Goal: Task Accomplishment & Management: Use online tool/utility

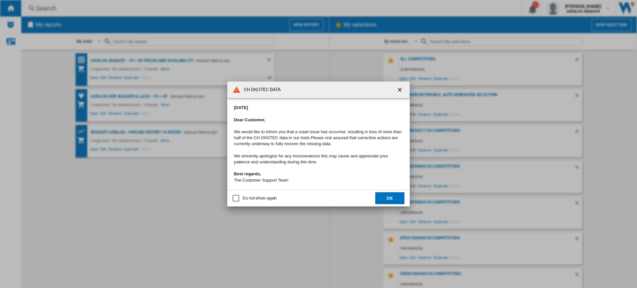
click at [392, 199] on button "OK" at bounding box center [389, 198] width 29 height 12
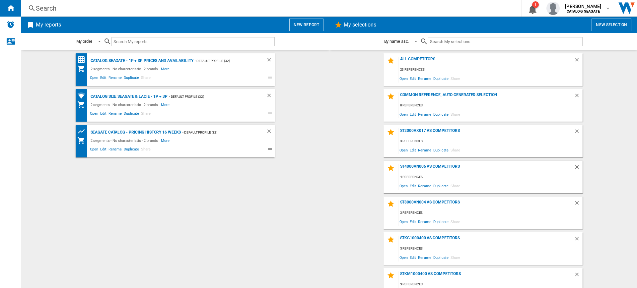
click at [301, 28] on button "New report" at bounding box center [306, 25] width 34 height 13
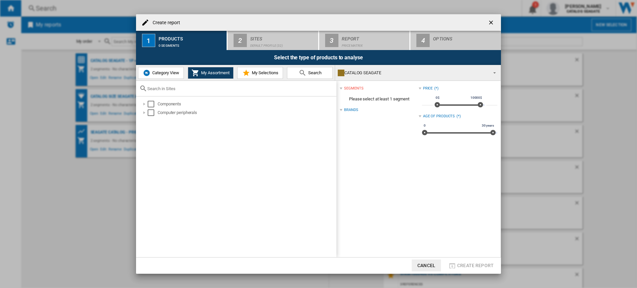
click at [181, 70] on button "Category View" at bounding box center [161, 73] width 46 height 12
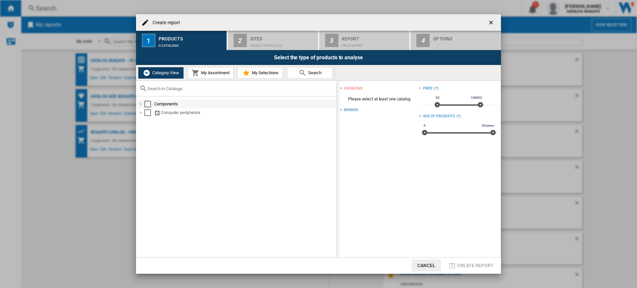
click at [149, 106] on div "Select" at bounding box center [147, 104] width 7 height 7
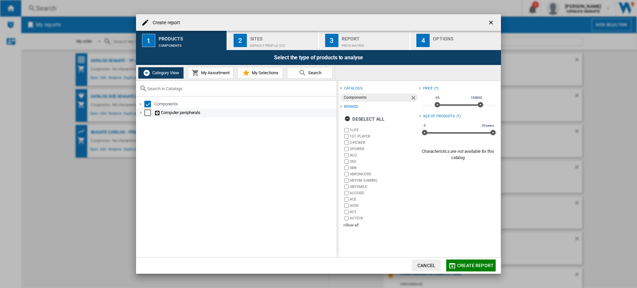
click at [146, 113] on div "Select" at bounding box center [147, 112] width 7 height 7
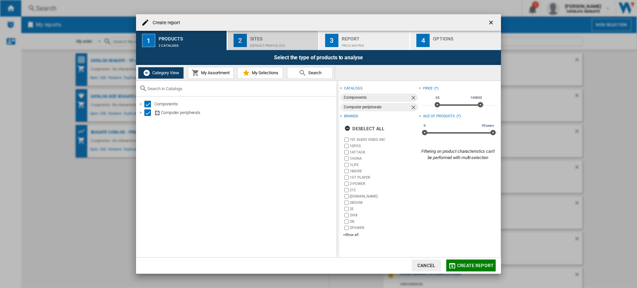
click at [271, 47] on div "Default profile (32)" at bounding box center [282, 43] width 65 height 7
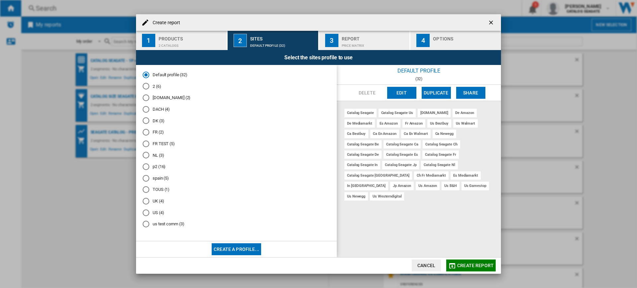
click at [172, 42] on div "2 catalogs" at bounding box center [191, 43] width 65 height 7
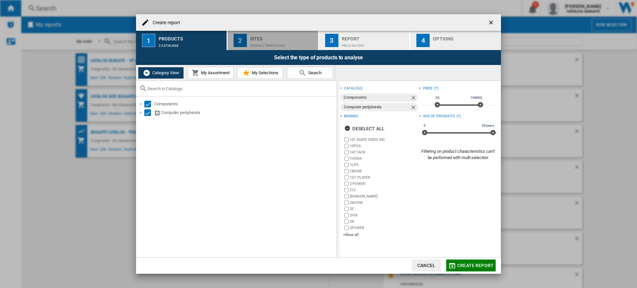
click at [250, 38] on div "Sites" at bounding box center [282, 36] width 65 height 7
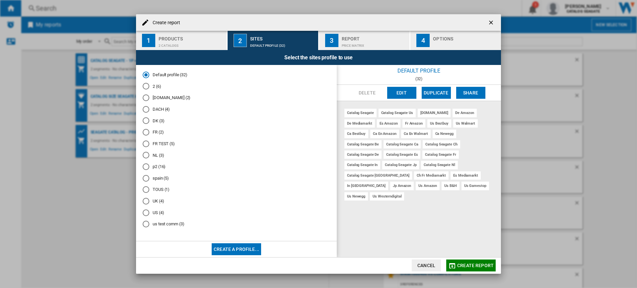
click at [174, 99] on md-radio-button "[DOMAIN_NAME] (2)" at bounding box center [236, 98] width 187 height 6
click at [168, 75] on md-radio-button "Default profile (32)" at bounding box center [236, 75] width 187 height 6
click at [160, 215] on md-radio-button "US (4)" at bounding box center [236, 213] width 187 height 6
click at [175, 228] on md-radio-button "us test comm (3)" at bounding box center [236, 224] width 187 height 6
click at [232, 248] on button "Create a profile..." at bounding box center [236, 249] width 49 height 12
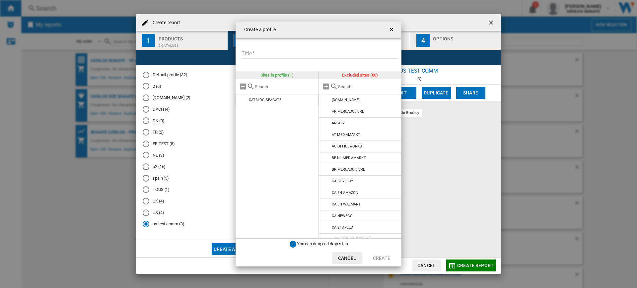
click at [263, 56] on input "Title" at bounding box center [319, 54] width 157 height 10
type input "*"
type input "*******"
click at [349, 87] on input "text" at bounding box center [368, 86] width 60 height 5
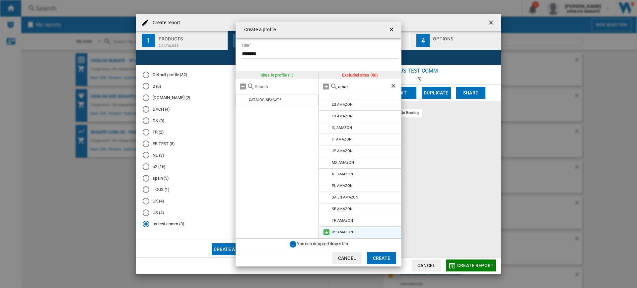
type input "amaz"
click at [321, 231] on li "US AMAZON" at bounding box center [360, 233] width 83 height 12
click at [323, 232] on md-icon at bounding box center [326, 233] width 8 height 8
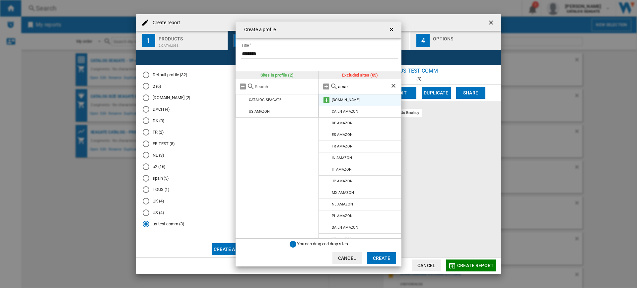
click at [327, 101] on md-icon at bounding box center [326, 100] width 8 height 8
click at [328, 118] on li "ES AMAZON" at bounding box center [360, 123] width 83 height 12
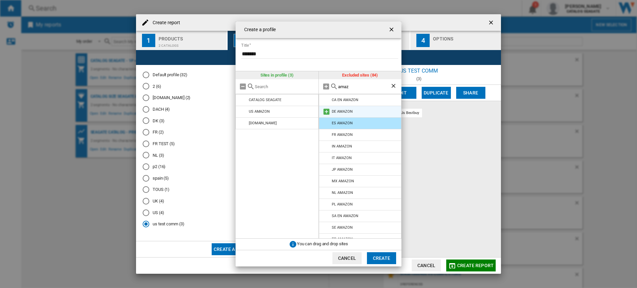
click at [325, 113] on md-icon at bounding box center [326, 112] width 8 height 8
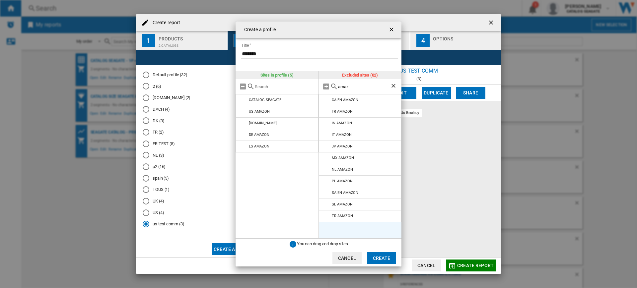
click at [389, 257] on button "Create" at bounding box center [381, 258] width 29 height 12
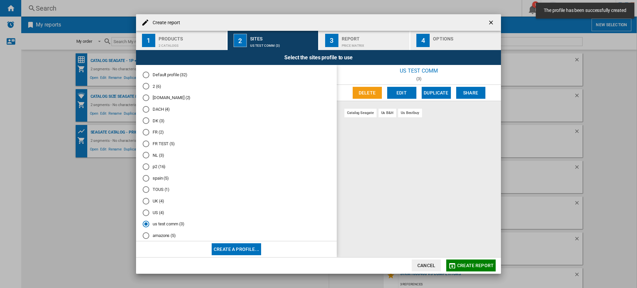
click at [167, 239] on md-radio-button "amazons (5)" at bounding box center [236, 236] width 187 height 6
click at [484, 262] on button "Create report" at bounding box center [470, 266] width 49 height 12
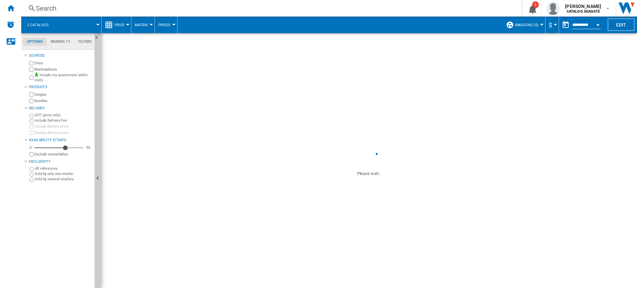
click at [119, 24] on span "Price" at bounding box center [119, 25] width 10 height 4
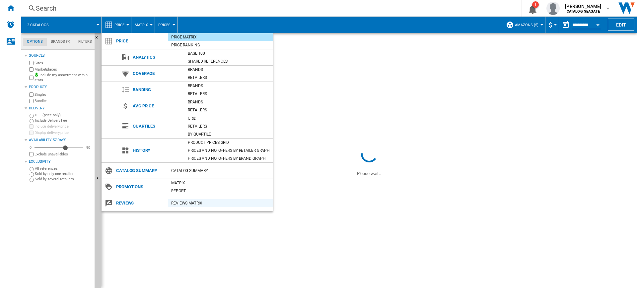
click at [191, 203] on div "REVIEWS Matrix" at bounding box center [220, 203] width 105 height 7
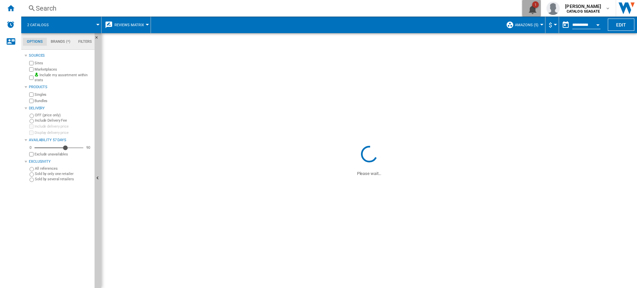
click at [541, 10] on button "1" at bounding box center [531, 8] width 19 height 17
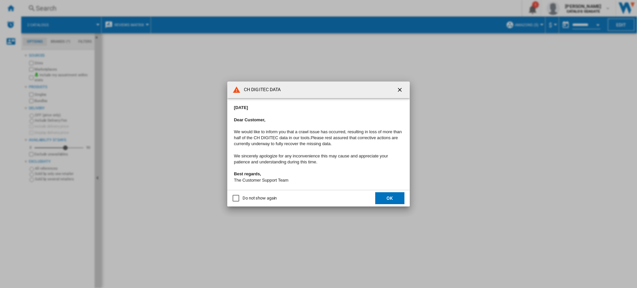
click at [391, 204] on button "OK" at bounding box center [389, 198] width 29 height 12
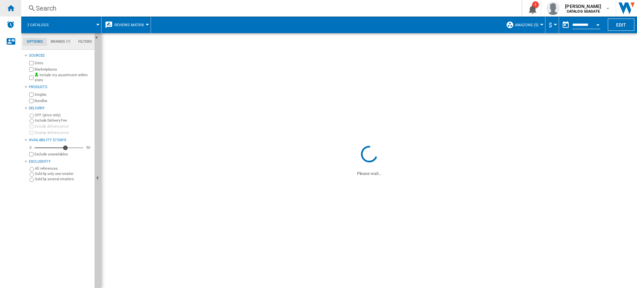
click at [3, 5] on div "Home" at bounding box center [10, 8] width 21 height 17
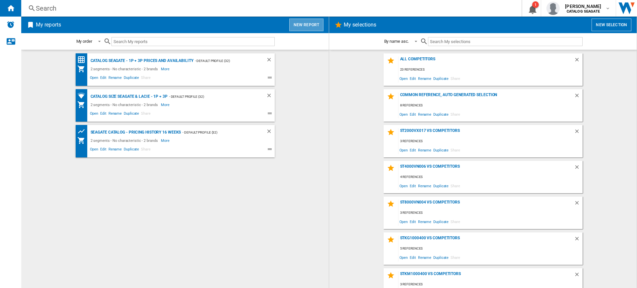
click at [316, 23] on button "New report" at bounding box center [306, 25] width 34 height 13
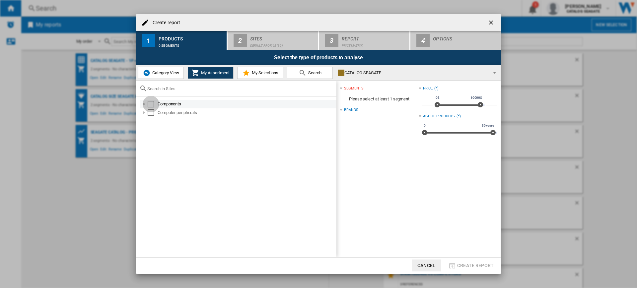
click at [149, 105] on div "Select" at bounding box center [151, 104] width 7 height 7
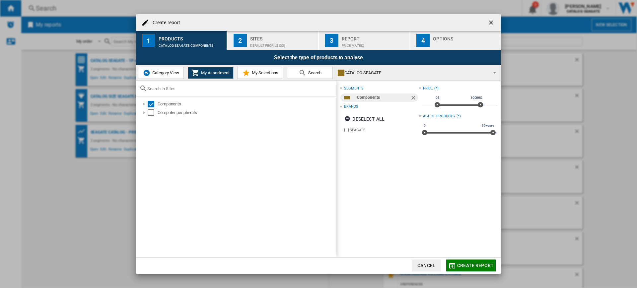
click at [163, 78] on button "Category View" at bounding box center [161, 73] width 46 height 12
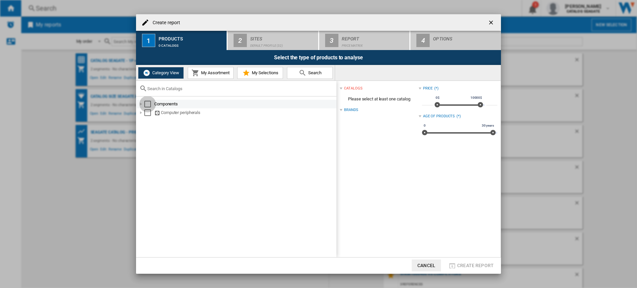
drag, startPoint x: 148, startPoint y: 102, endPoint x: 265, endPoint y: 30, distance: 137.7
click at [149, 102] on div "Select" at bounding box center [147, 104] width 7 height 7
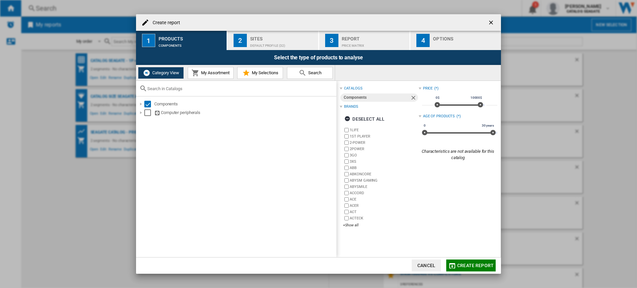
click at [270, 27] on div "Create report" at bounding box center [318, 22] width 365 height 17
click at [270, 35] on div "Sites" at bounding box center [282, 36] width 65 height 7
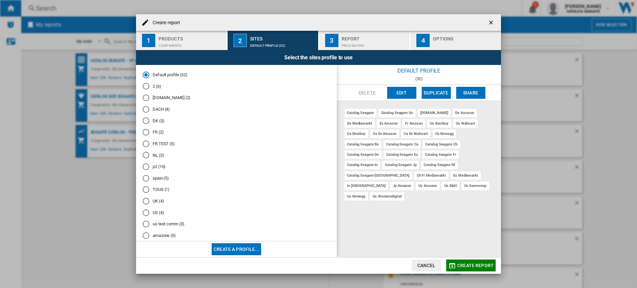
click at [152, 238] on md-radio-button "amazons (5)" at bounding box center [236, 236] width 187 height 6
click at [397, 95] on button "Edit" at bounding box center [401, 93] width 29 height 12
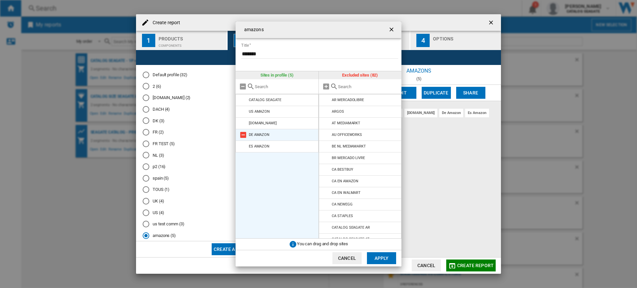
click at [243, 135] on md-icon "{{::title}} {{::getI18NText('BUTTONS.CANCEL')}} ..." at bounding box center [243, 135] width 8 height 8
click at [388, 254] on button "Apply" at bounding box center [381, 258] width 29 height 12
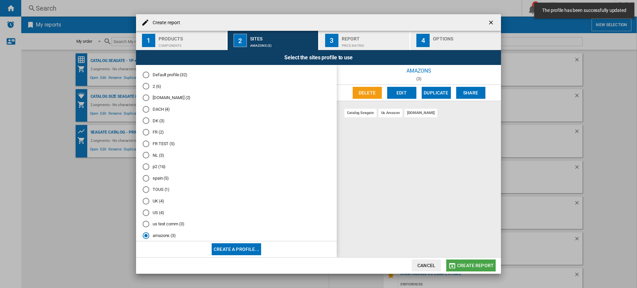
click at [487, 266] on span "Create report" at bounding box center [475, 265] width 36 height 5
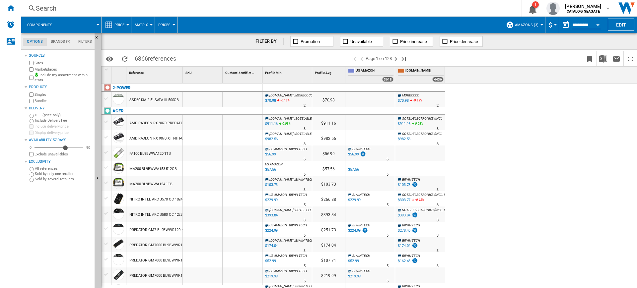
click at [124, 21] on button "Price" at bounding box center [120, 25] width 13 height 17
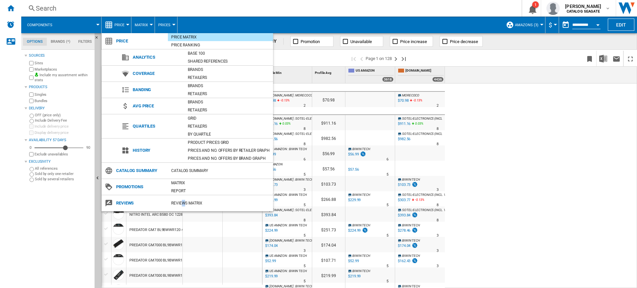
click at [181, 205] on div "REVIEWS Matrix" at bounding box center [220, 203] width 105 height 7
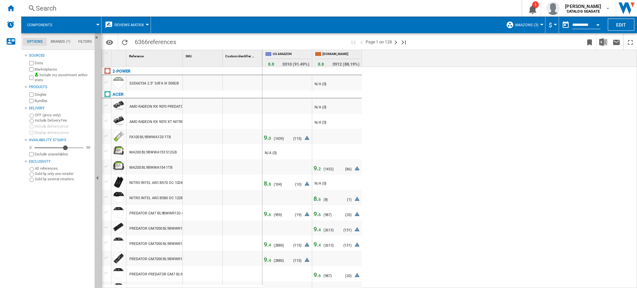
click at [264, 138] on span "9. 0" at bounding box center [267, 137] width 7 height 7
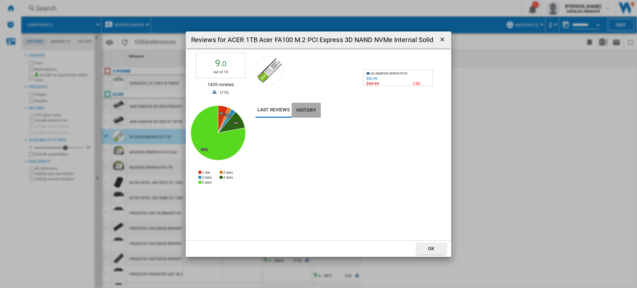
click at [303, 110] on button "History" at bounding box center [306, 110] width 29 height 15
click at [280, 110] on button "Last reviews" at bounding box center [273, 110] width 36 height 15
click at [276, 72] on img at bounding box center [269, 70] width 28 height 28
click at [372, 79] on div "$56.99" at bounding box center [371, 79] width 11 height 4
click at [300, 110] on button "History" at bounding box center [306, 110] width 29 height 15
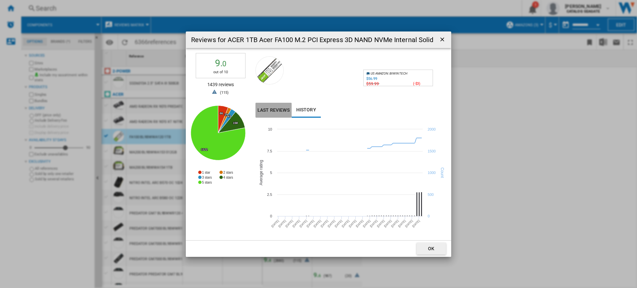
click at [278, 110] on button "Last reviews" at bounding box center [273, 110] width 36 height 15
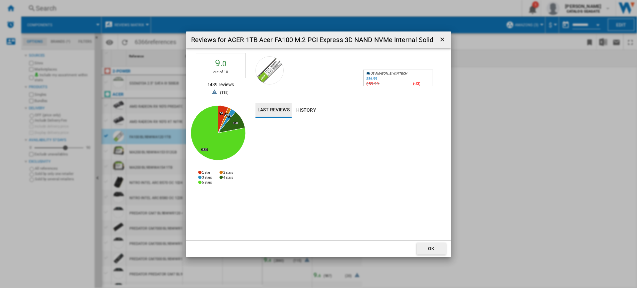
click at [494, 131] on div "Reviews for ACER 1TB Acer FA100 M.2 PCI Express 3D NAND NVMe Internal Solid Sta…" at bounding box center [318, 144] width 637 height 288
click at [449, 36] on div "Reviews for ACER 1TB Acer FA100 M.2 PCI Express 3D NAND NVMe Internal Solid Sta…" at bounding box center [318, 40] width 265 height 17
click at [307, 108] on button "History" at bounding box center [306, 110] width 29 height 15
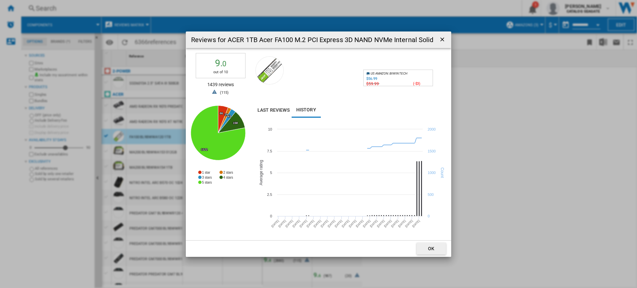
click at [442, 38] on ng-md-icon "getI18NText('BUTTONS.CLOSE_DIALOG')" at bounding box center [443, 40] width 8 height 8
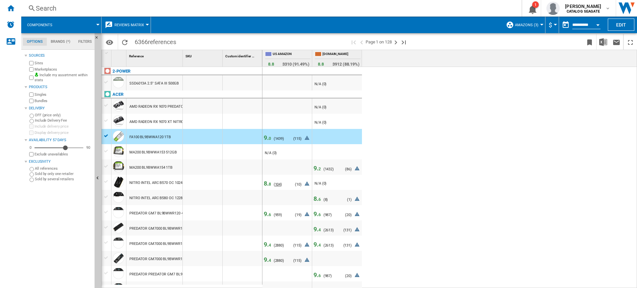
click at [277, 185] on span "104" at bounding box center [278, 184] width 6 height 4
click at [268, 185] on span "8. 8" at bounding box center [267, 183] width 7 height 7
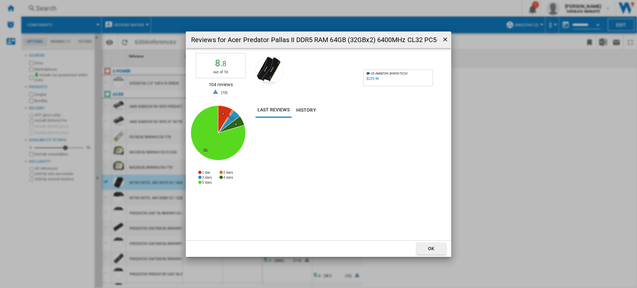
click at [524, 137] on div "Reviews for Acer Predator Pallas II DDR5 RAM 64GB (32GBx2) 6400MHz CL32 PC5-512…" at bounding box center [318, 144] width 637 height 288
click at [442, 39] on ng-md-icon "getI18NText('BUTTONS.CLOSE_DIALOG')" at bounding box center [446, 40] width 8 height 8
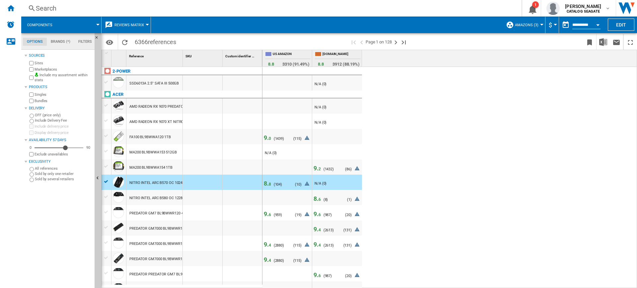
click at [265, 260] on span "9. 4" at bounding box center [267, 259] width 7 height 7
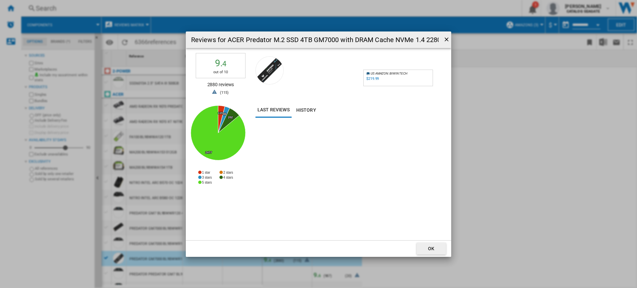
click at [524, 100] on div "Reviews for ACER Predator M.2 SSD 4TB GM7000 with DRAM Cache NVMe 1.4 2280 PCIe…" at bounding box center [318, 144] width 637 height 288
click at [447, 37] on ng-md-icon "getI18NText('BUTTONS.CLOSE_DIALOG')" at bounding box center [447, 40] width 8 height 8
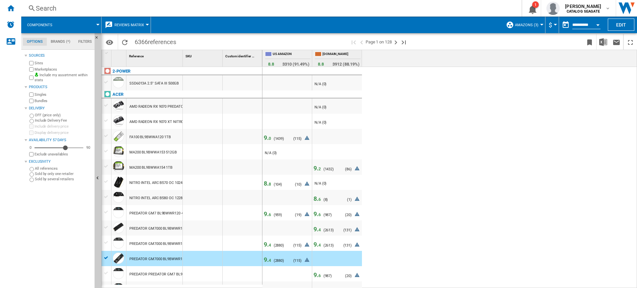
click at [321, 170] on span "2" at bounding box center [319, 169] width 2 height 5
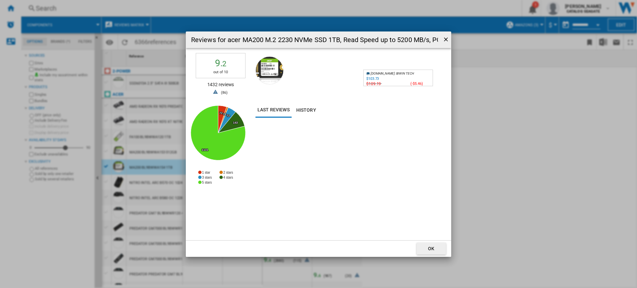
click at [480, 98] on div "Reviews for acer MA200 M.2 2230 NVMe SSD 1TB, Read Speed up to 5200 MB/s, PCIe …" at bounding box center [318, 144] width 637 height 288
click at [440, 39] on button "Reviews for ..." at bounding box center [444, 39] width 9 height 13
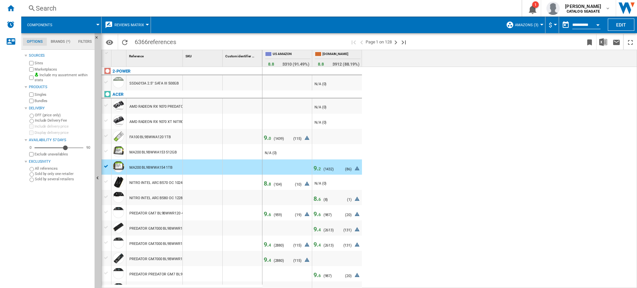
click at [321, 198] on div "8. 6" at bounding box center [317, 200] width 9 height 4
